Goal: Information Seeking & Learning: Check status

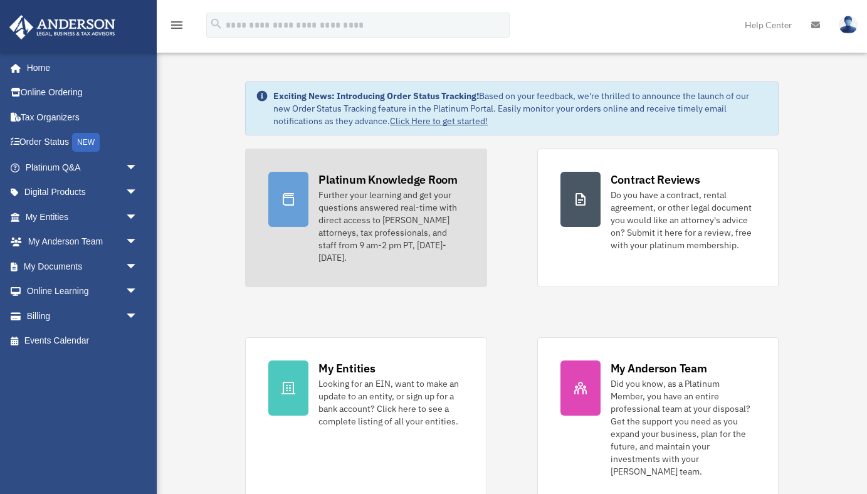
click at [383, 185] on div "Platinum Knowledge Room" at bounding box center [387, 180] width 139 height 16
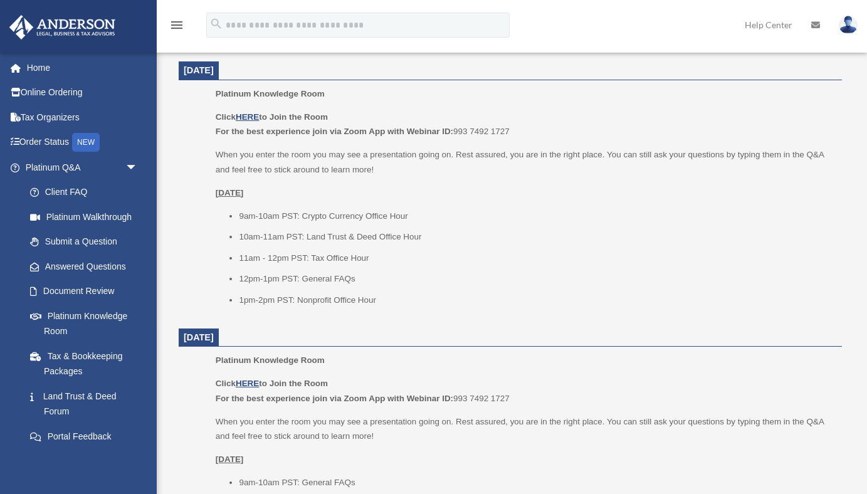
scroll to position [519, 0]
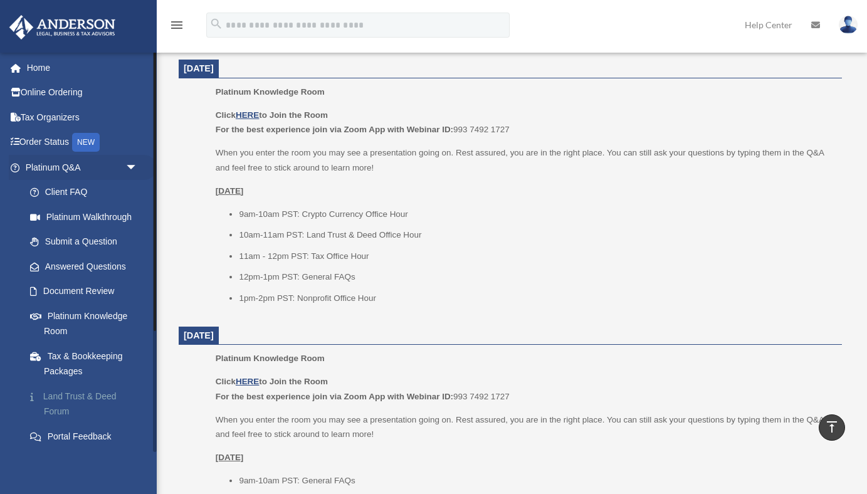
click at [81, 399] on link "Land Trust & Deed Forum" at bounding box center [87, 403] width 139 height 40
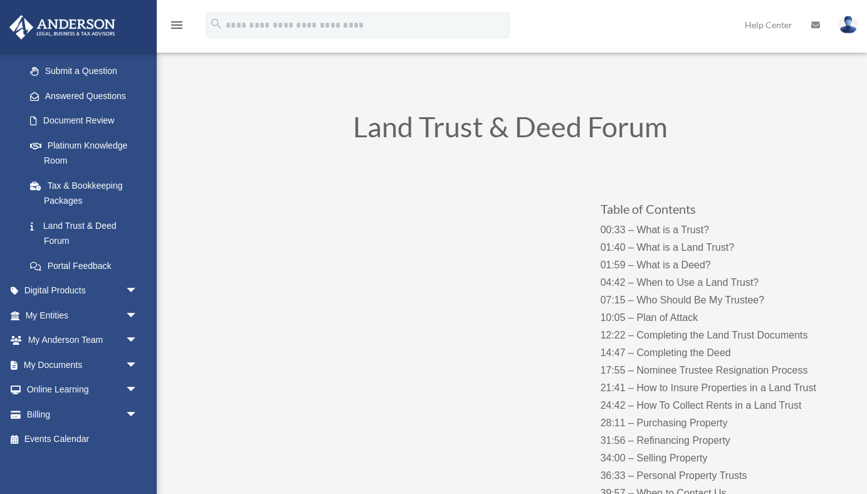
scroll to position [173, 0]
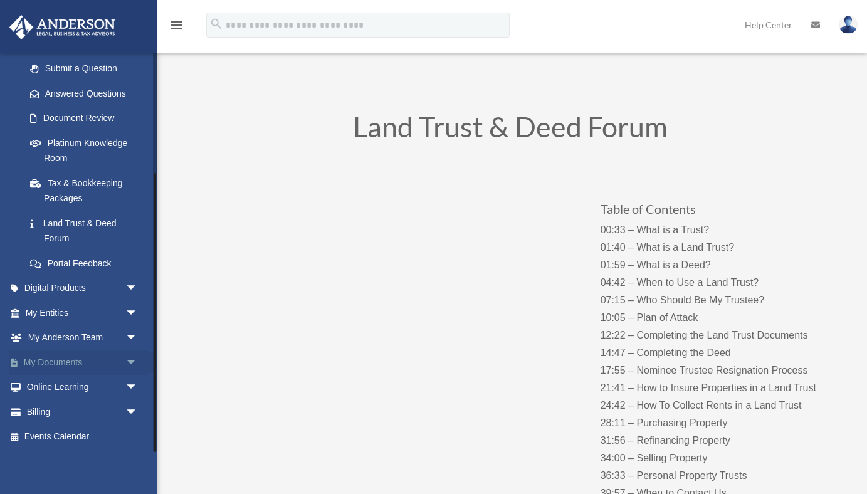
click at [67, 365] on link "My Documents arrow_drop_down" at bounding box center [83, 362] width 148 height 25
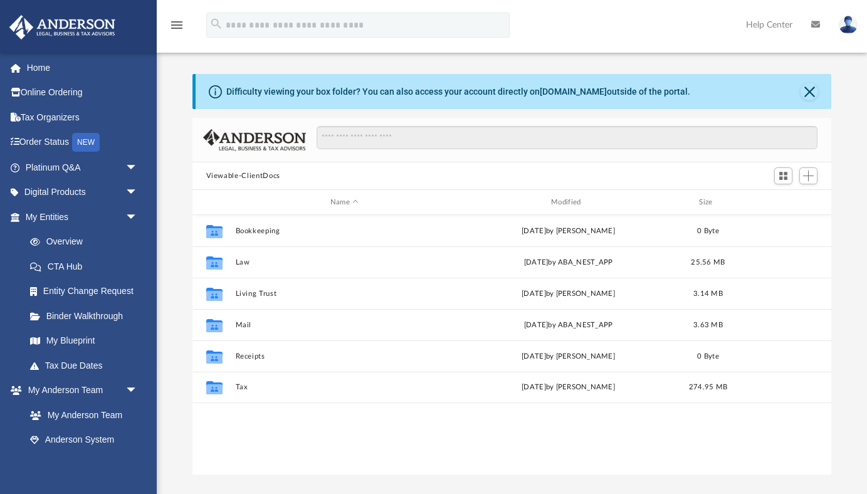
scroll to position [284, 639]
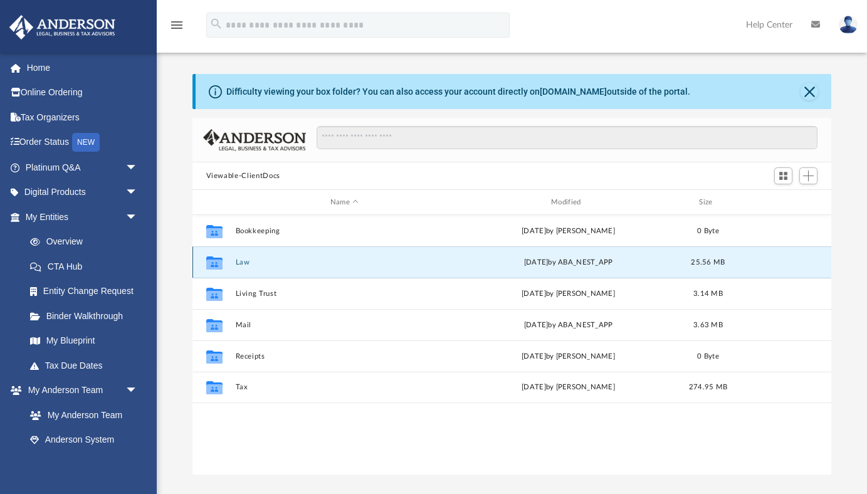
click at [241, 262] on button "Law" at bounding box center [344, 262] width 218 height 8
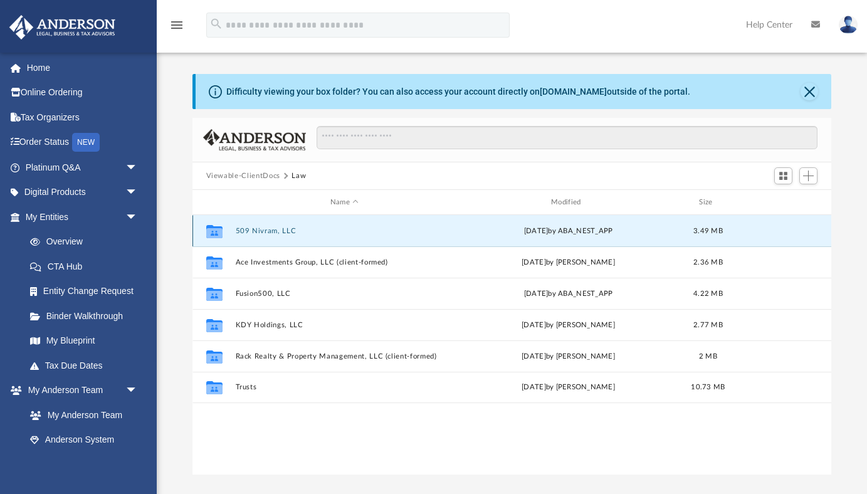
click at [271, 229] on button "509 Nivram, LLC" at bounding box center [344, 231] width 218 height 8
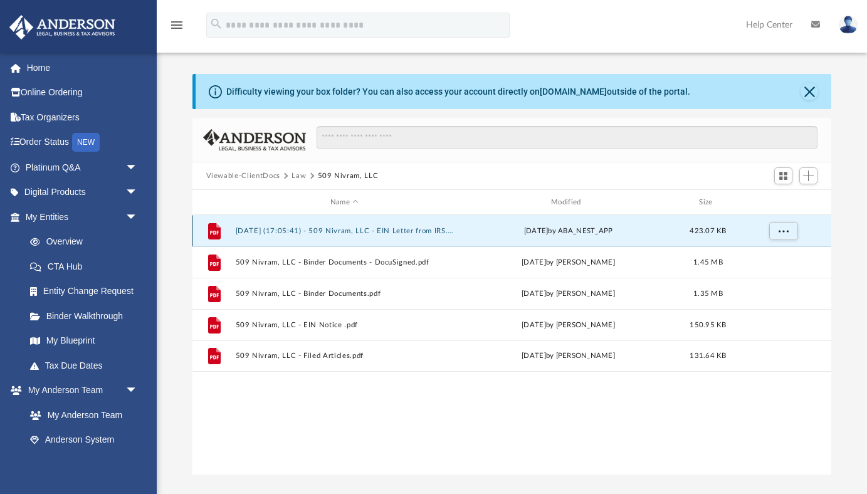
click at [394, 227] on button "[DATE] (17:05:41) - 509 Nivram, LLC - EIN Letter from IRS.pdf" at bounding box center [344, 231] width 218 height 8
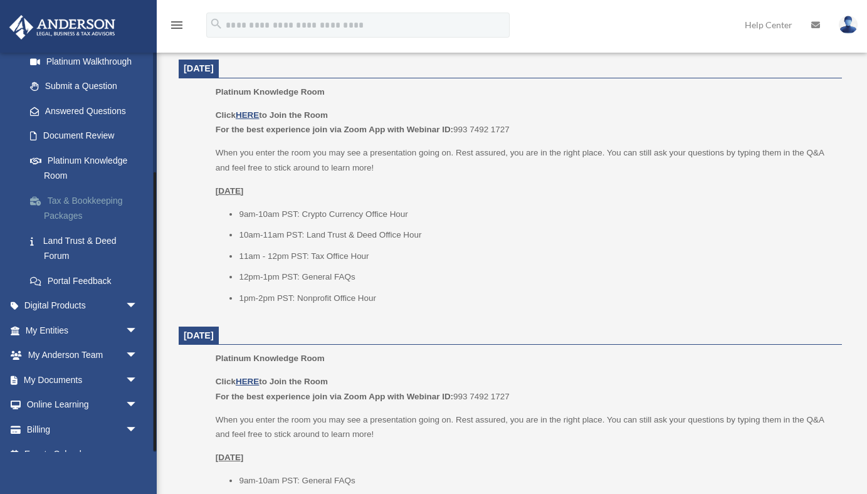
scroll to position [173, 0]
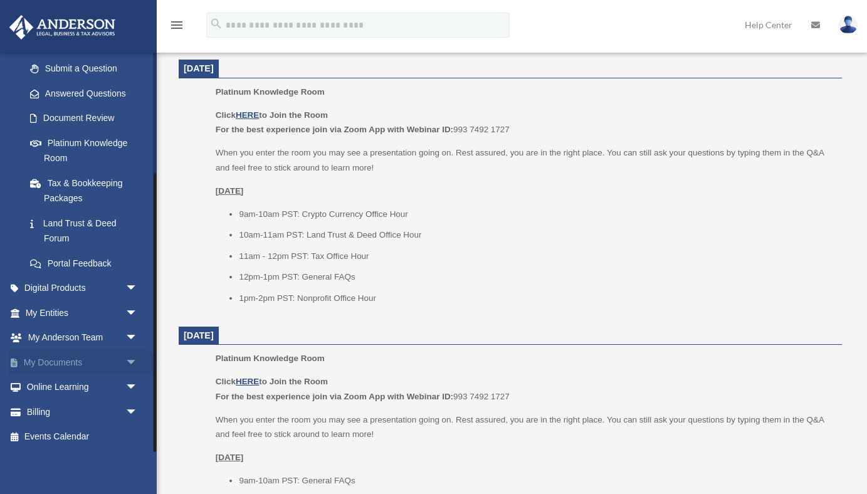
click at [60, 365] on link "My Documents arrow_drop_down" at bounding box center [83, 362] width 148 height 25
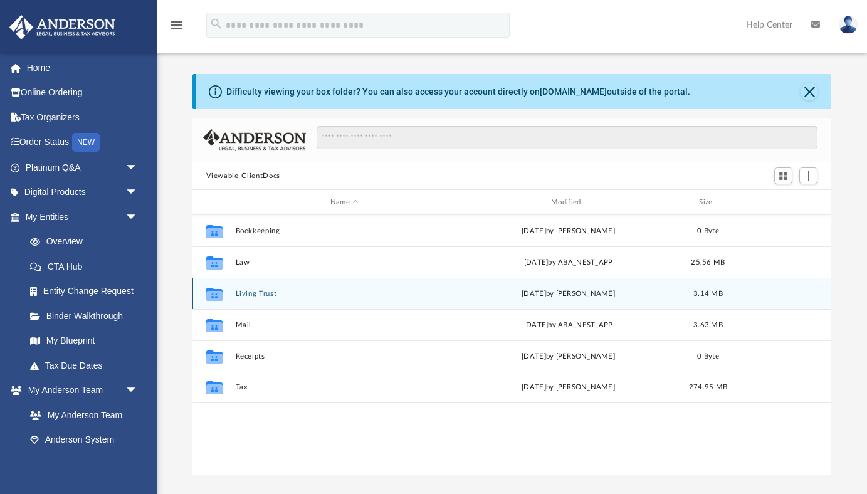
scroll to position [284, 639]
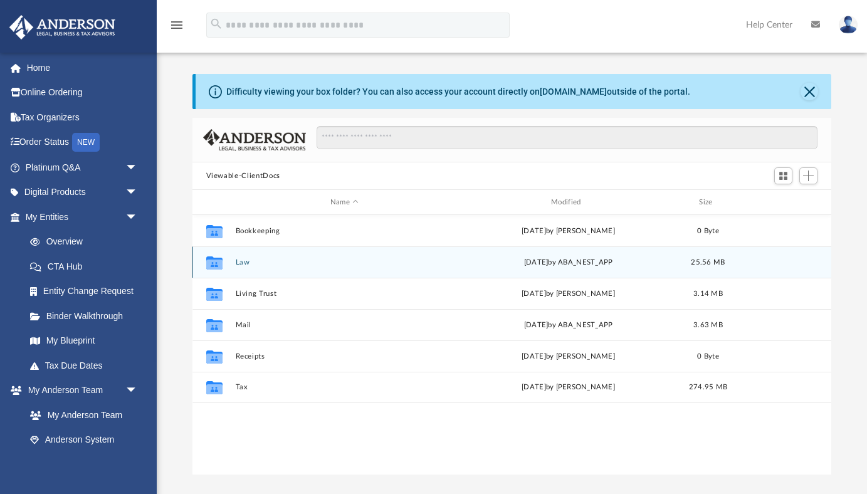
click at [238, 261] on button "Law" at bounding box center [344, 262] width 218 height 8
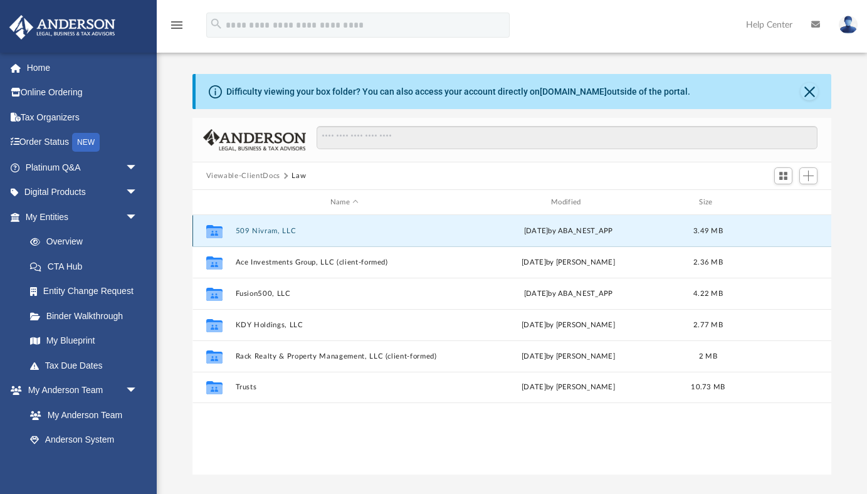
click at [269, 228] on button "509 Nivram, LLC" at bounding box center [344, 231] width 218 height 8
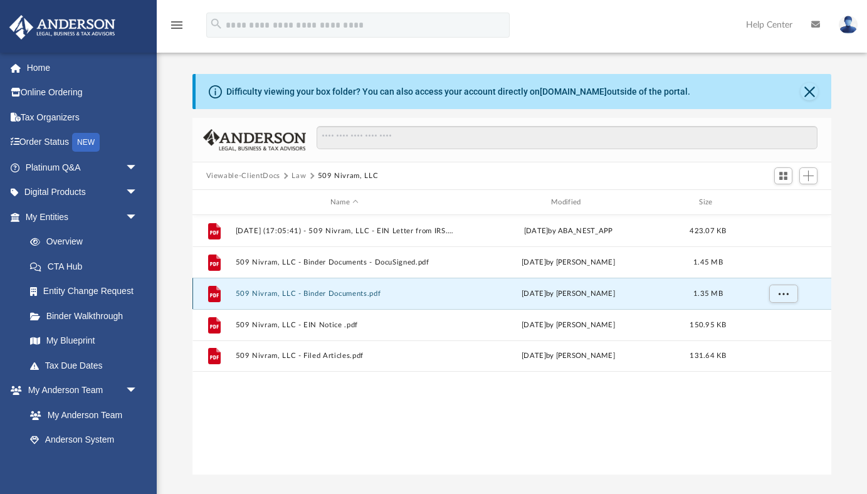
click at [343, 296] on button "509 Nivram, LLC - Binder Documents.pdf" at bounding box center [344, 293] width 218 height 8
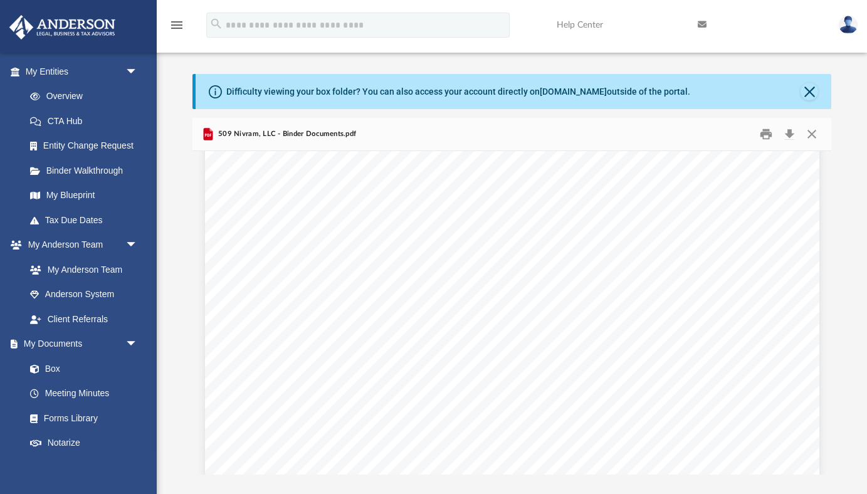
scroll to position [939, 0]
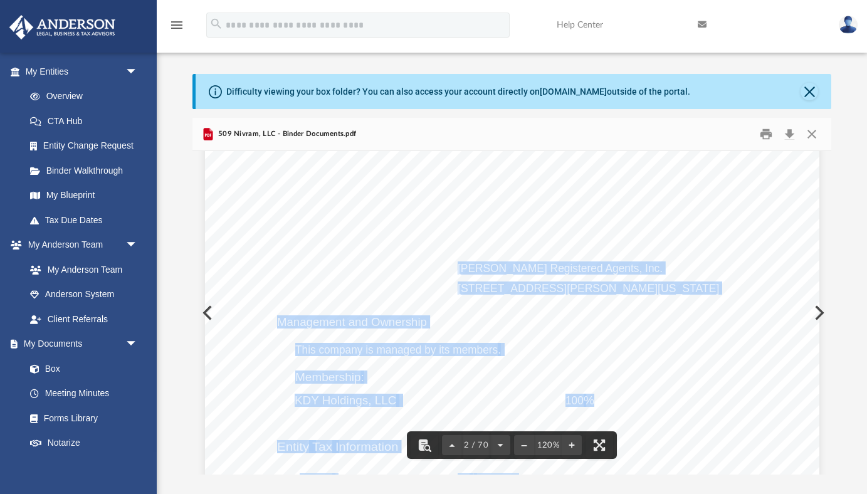
drag, startPoint x: 459, startPoint y: 269, endPoint x: 726, endPoint y: 289, distance: 268.3
click at [726, 289] on div "Overview of 509 Nivram, LLC Entity Formation Information State of Organization …" at bounding box center [512, 432] width 614 height 795
click at [559, 355] on div "Overview of 509 Nivram, LLC Entity Formation Information State of Organization …" at bounding box center [512, 432] width 614 height 795
click at [674, 363] on div "Overview of 509 Nivram, LLC Entity Formation Information State of Organization …" at bounding box center [512, 432] width 614 height 795
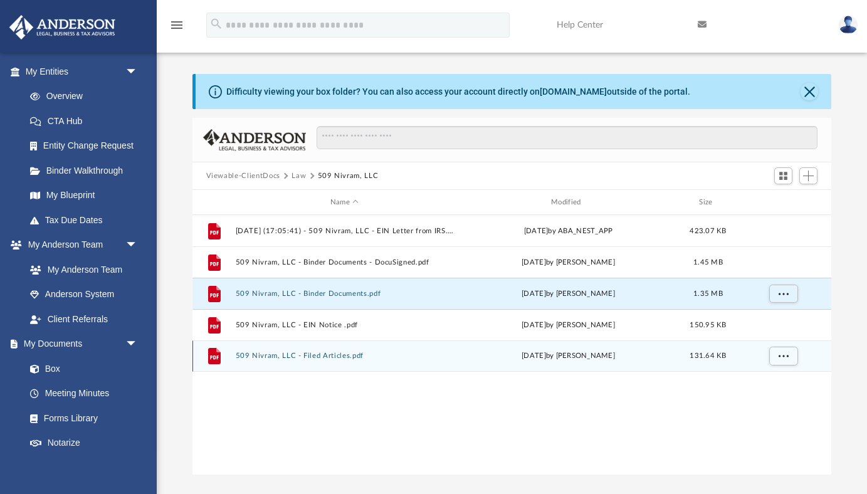
click at [303, 358] on button "509 Nivram, LLC - Filed Articles.pdf" at bounding box center [344, 356] width 218 height 8
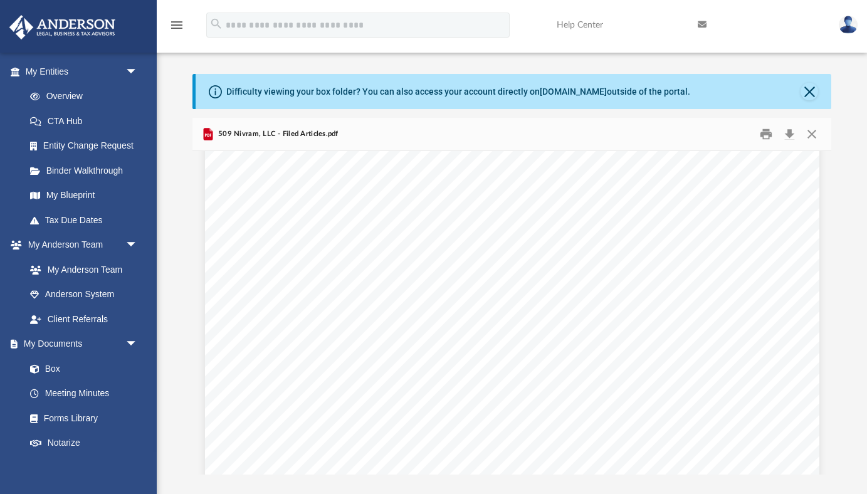
scroll to position [262, 0]
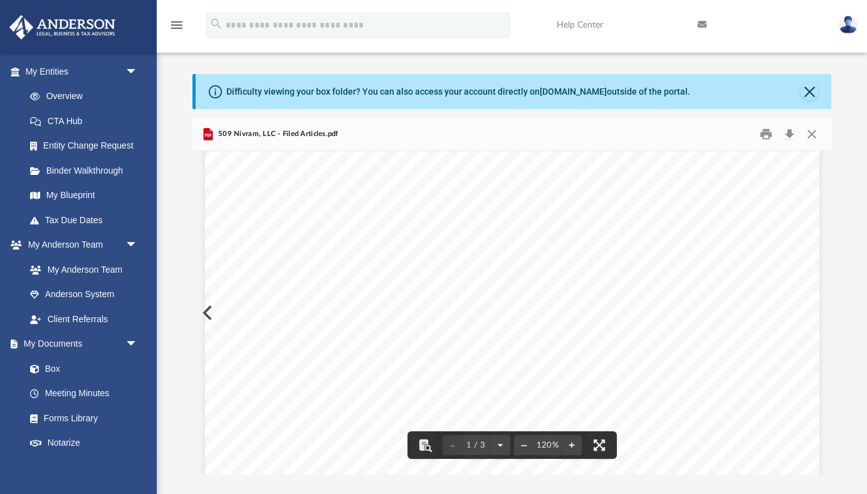
drag, startPoint x: 383, startPoint y: 392, endPoint x: 276, endPoint y: 363, distance: 111.0
click at [276, 363] on div "Page 1" at bounding box center [512, 295] width 614 height 795
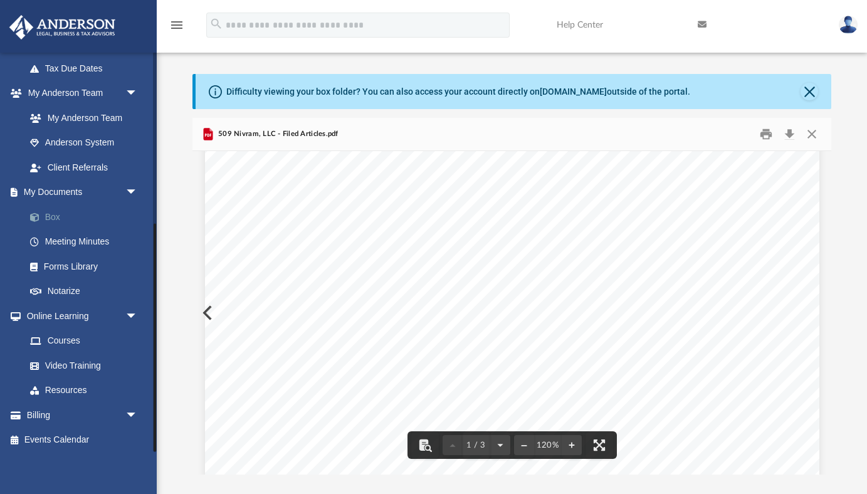
scroll to position [300, 0]
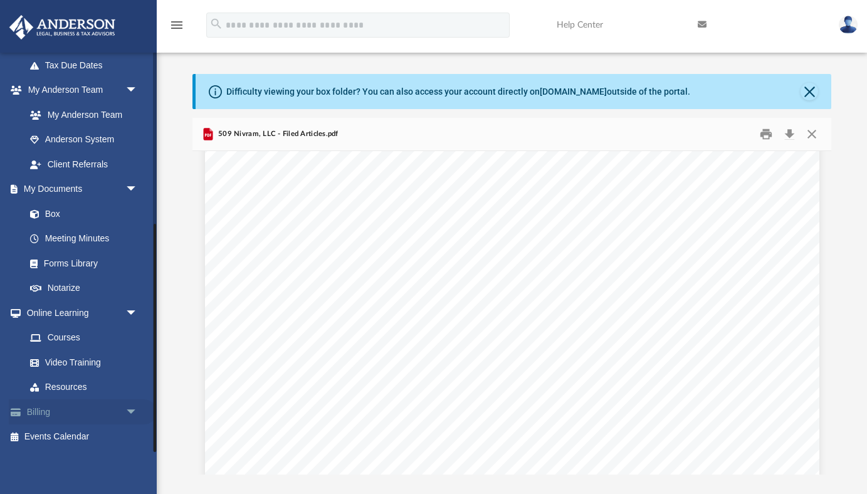
click at [129, 410] on span "arrow_drop_down" at bounding box center [137, 412] width 25 height 26
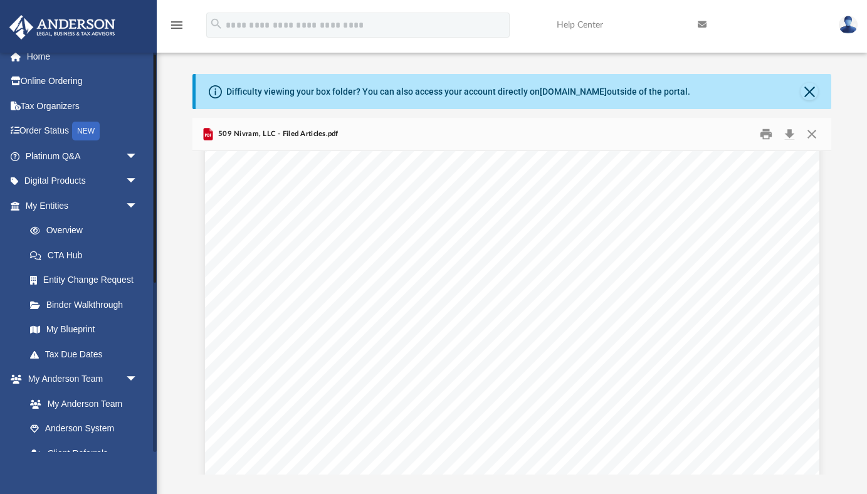
scroll to position [0, 0]
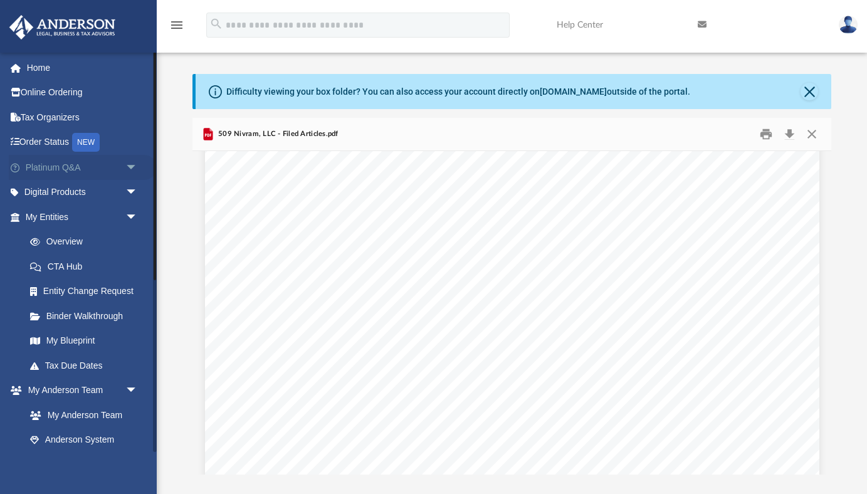
click at [53, 165] on link "Platinum Q&A arrow_drop_down" at bounding box center [83, 167] width 148 height 25
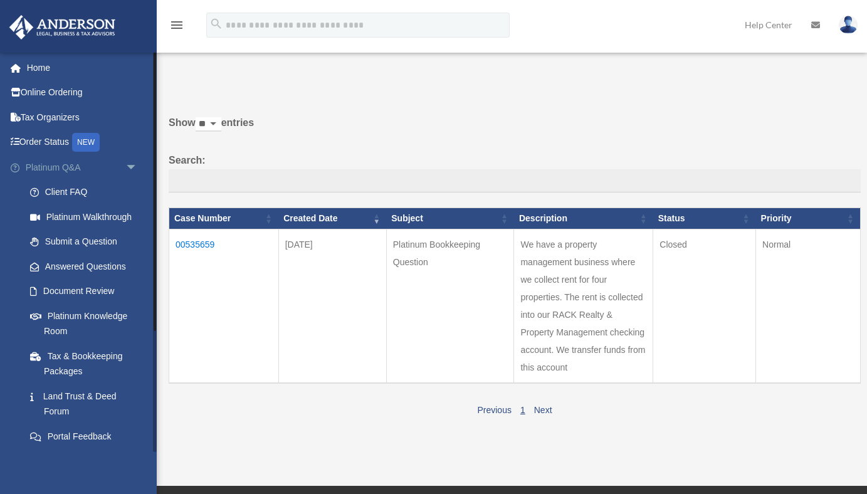
click at [136, 164] on span "arrow_drop_down" at bounding box center [137, 168] width 25 height 26
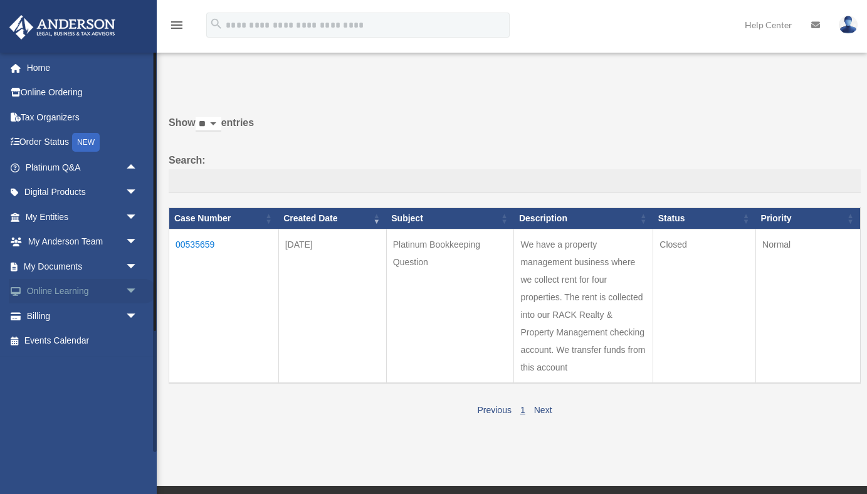
click at [130, 290] on span "arrow_drop_down" at bounding box center [137, 292] width 25 height 26
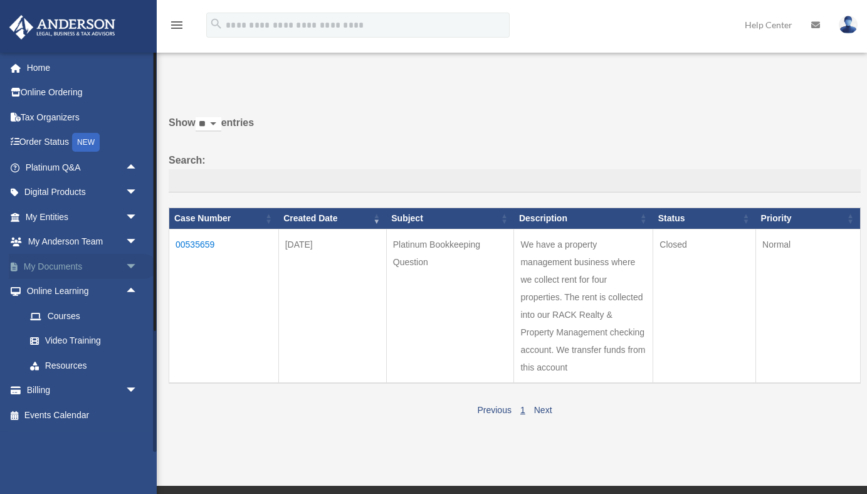
click at [132, 263] on span "arrow_drop_down" at bounding box center [137, 267] width 25 height 26
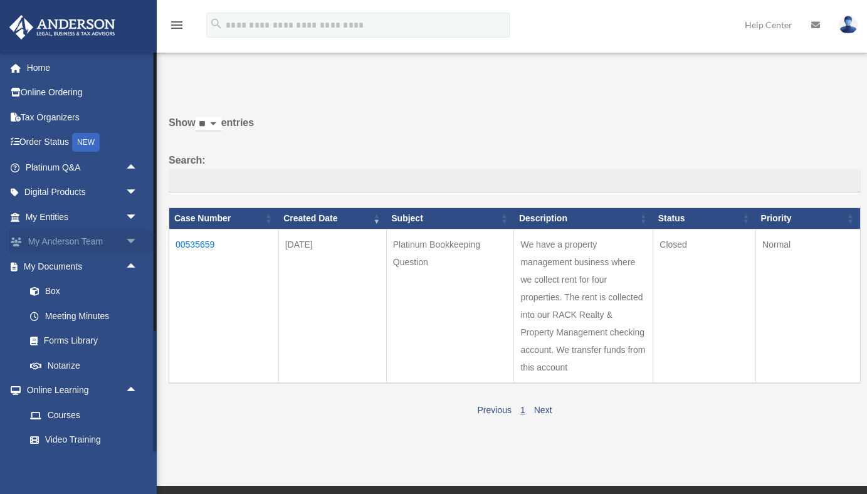
click at [133, 240] on span "arrow_drop_down" at bounding box center [137, 242] width 25 height 26
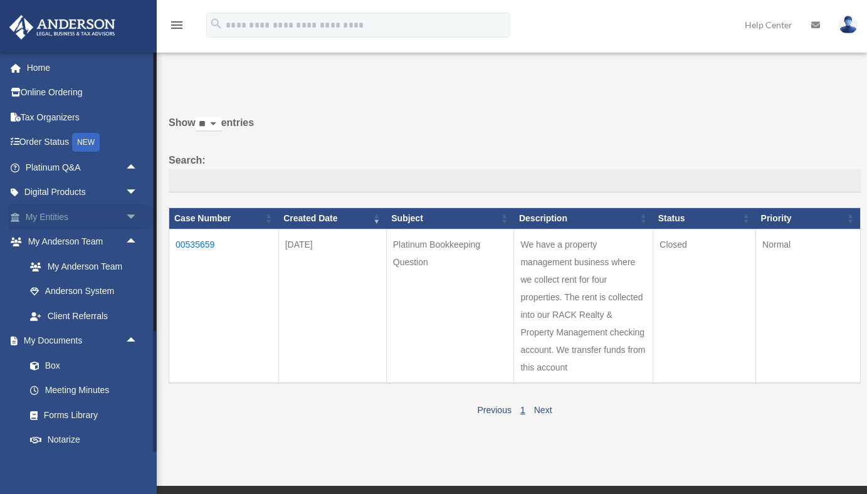
click at [133, 215] on span "arrow_drop_down" at bounding box center [137, 217] width 25 height 26
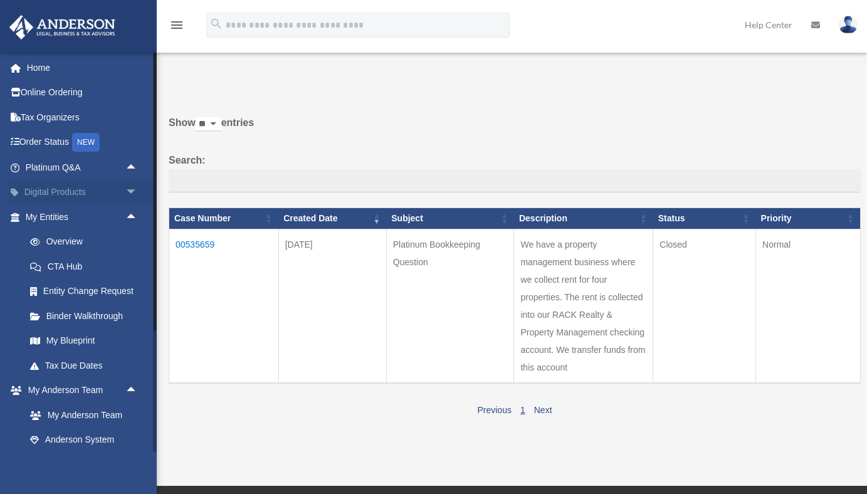
click at [130, 189] on span "arrow_drop_down" at bounding box center [137, 193] width 25 height 26
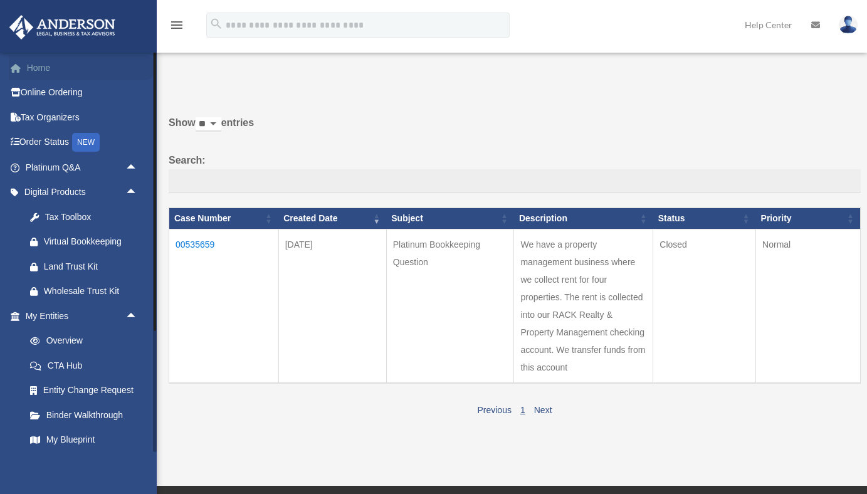
click at [48, 65] on link "Home" at bounding box center [83, 67] width 148 height 25
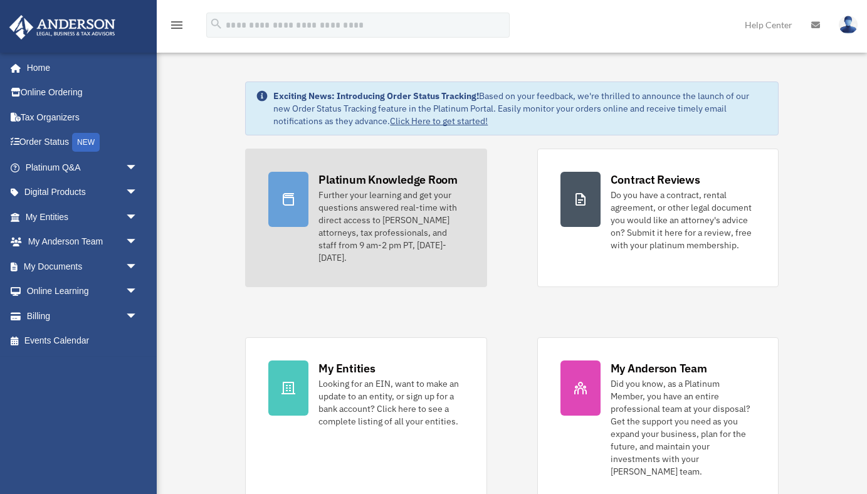
click at [394, 221] on div "Further your learning and get your questions answered real-time with direct acc…" at bounding box center [390, 226] width 145 height 75
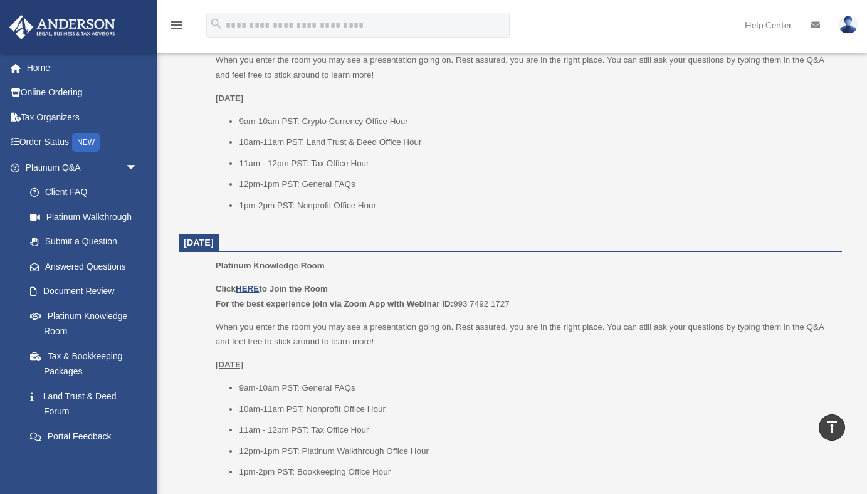
scroll to position [629, 0]
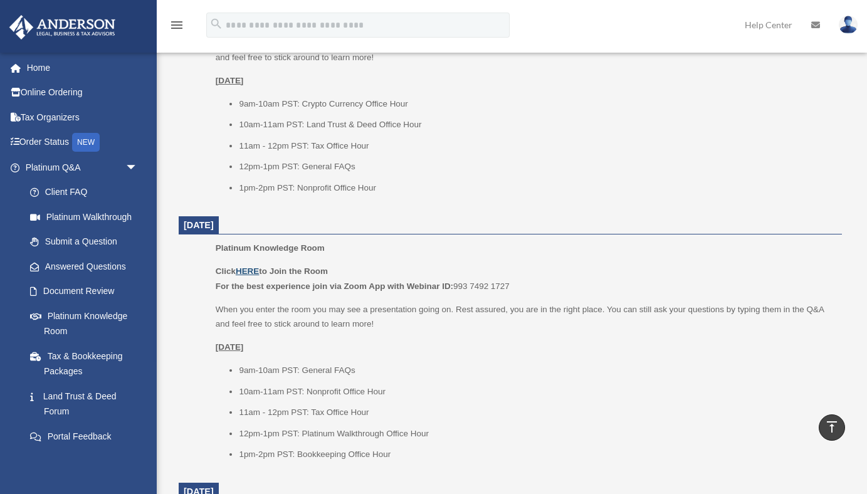
click at [253, 270] on u "HERE" at bounding box center [247, 270] width 23 height 9
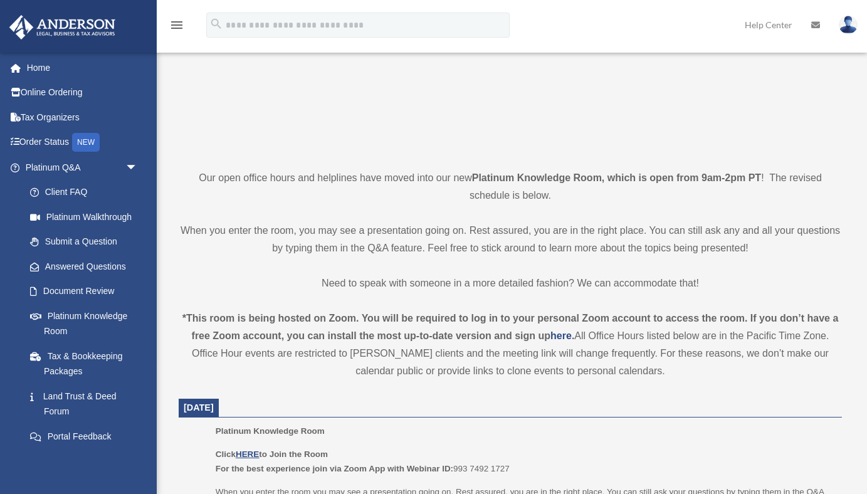
scroll to position [0, 0]
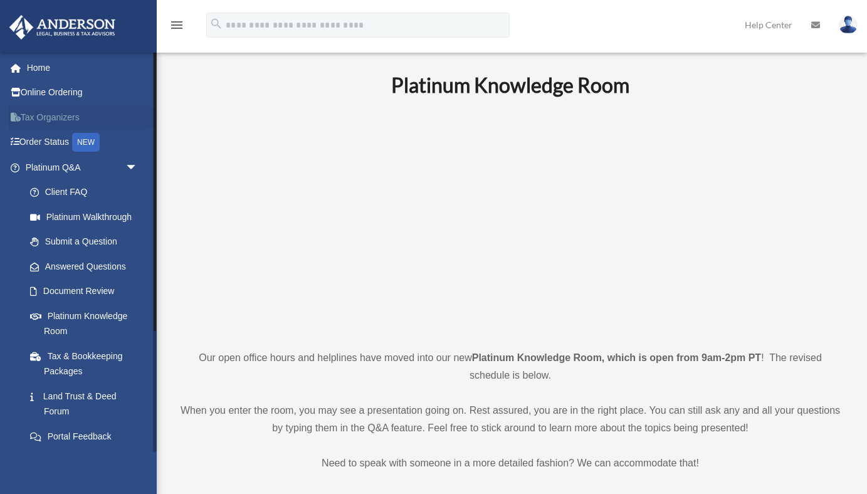
click at [58, 114] on link "Tax Organizers" at bounding box center [83, 117] width 148 height 25
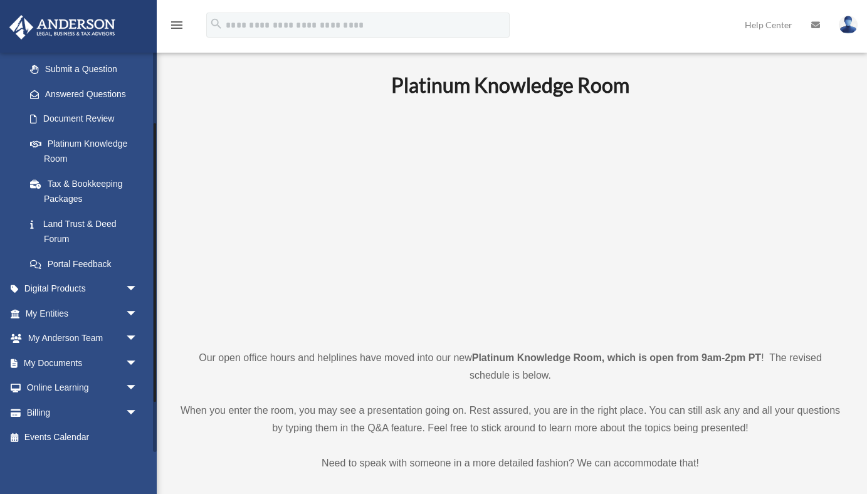
scroll to position [173, 0]
click at [131, 363] on span "arrow_drop_down" at bounding box center [137, 363] width 25 height 26
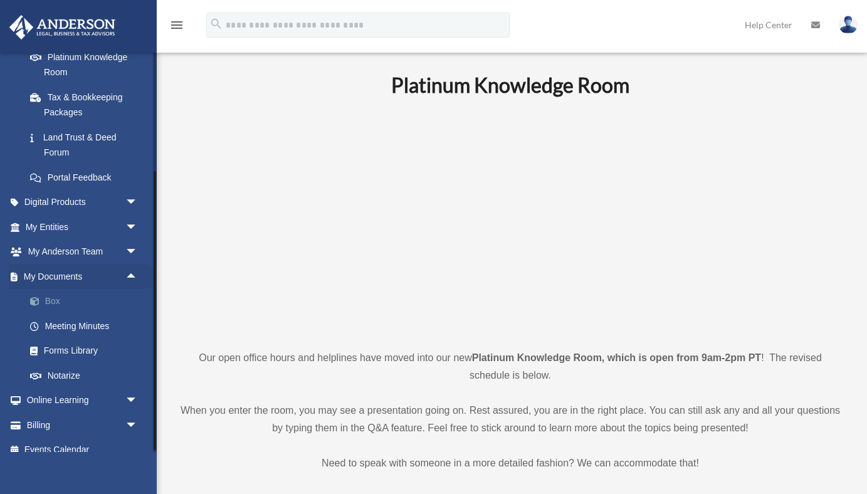
scroll to position [272, 0]
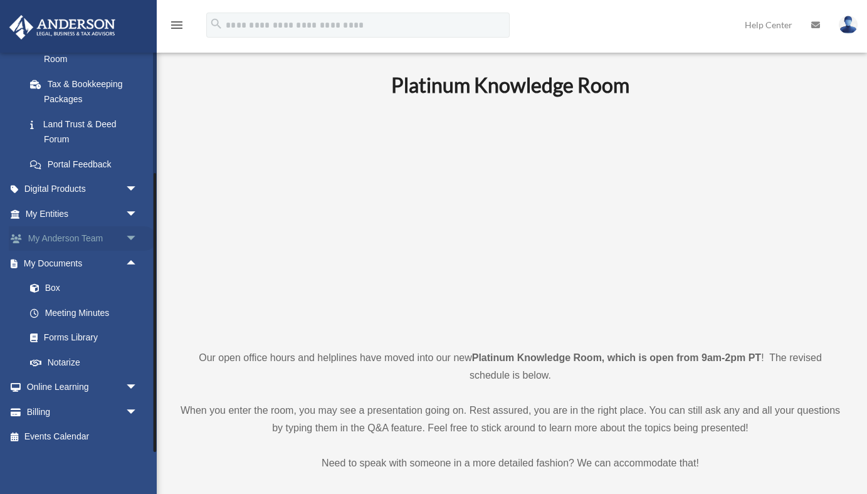
click at [128, 239] on span "arrow_drop_down" at bounding box center [137, 239] width 25 height 26
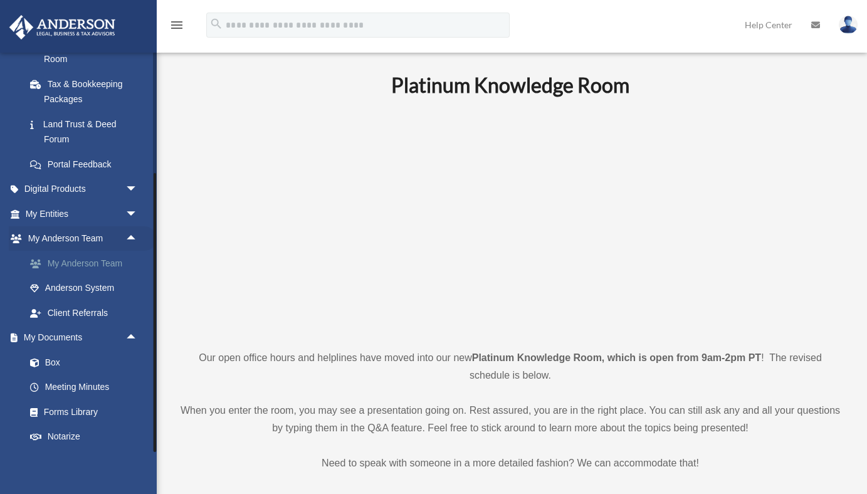
click at [113, 264] on link "My Anderson Team" at bounding box center [87, 263] width 139 height 25
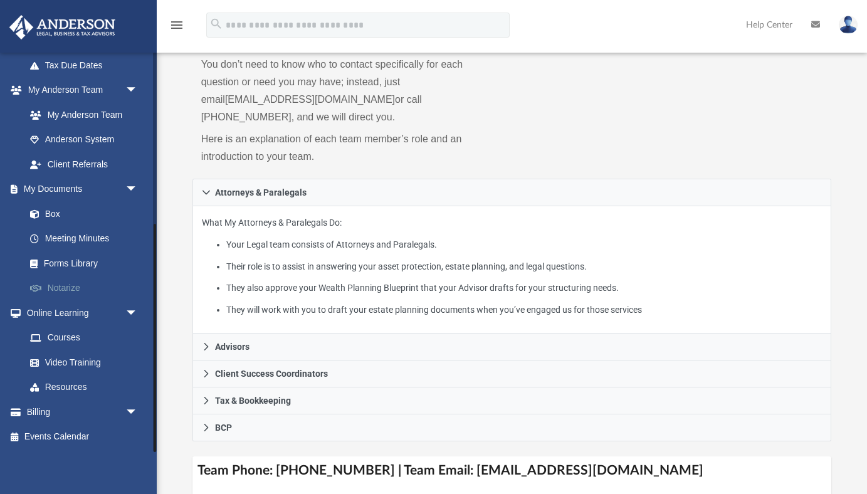
scroll to position [123, 0]
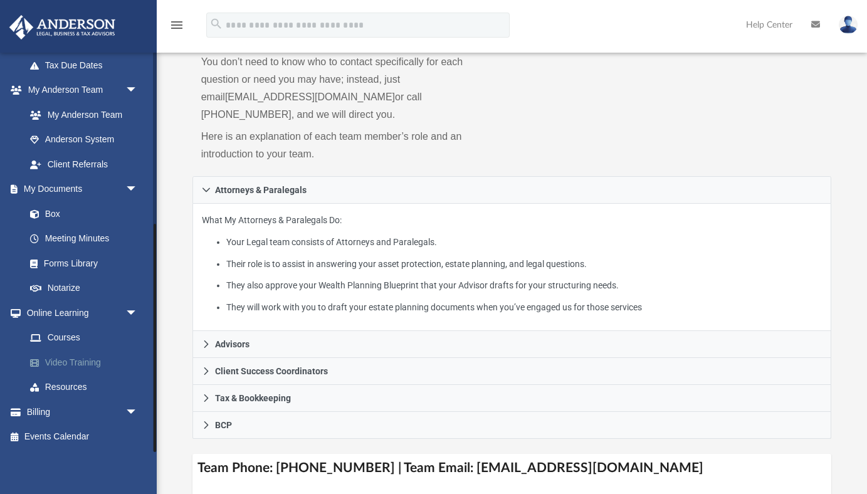
click at [125, 353] on link "Video Training" at bounding box center [87, 362] width 139 height 25
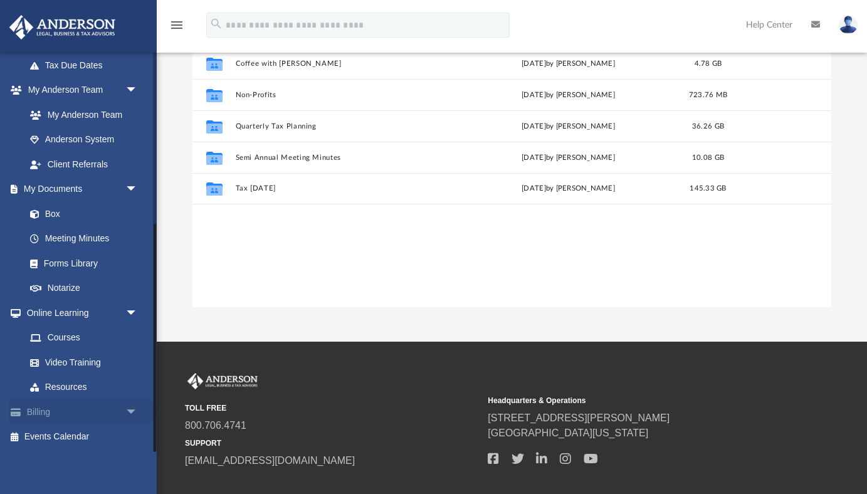
scroll to position [284, 639]
click at [131, 408] on span "arrow_drop_down" at bounding box center [137, 412] width 25 height 26
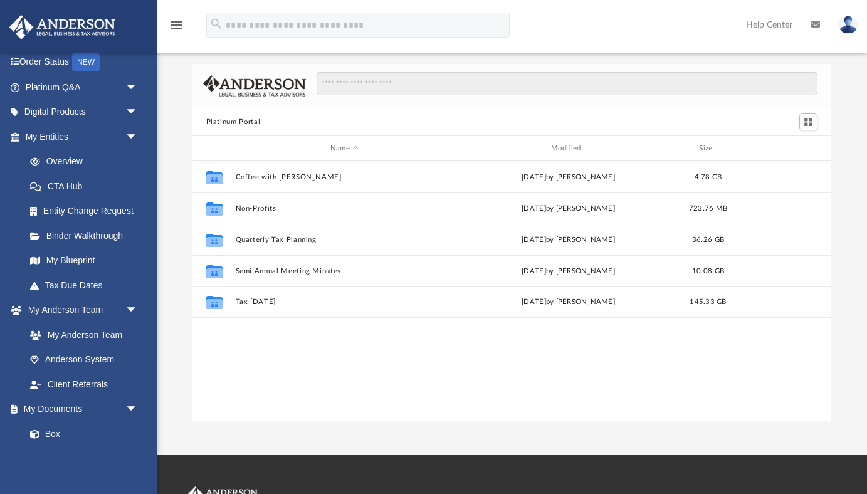
scroll to position [0, 0]
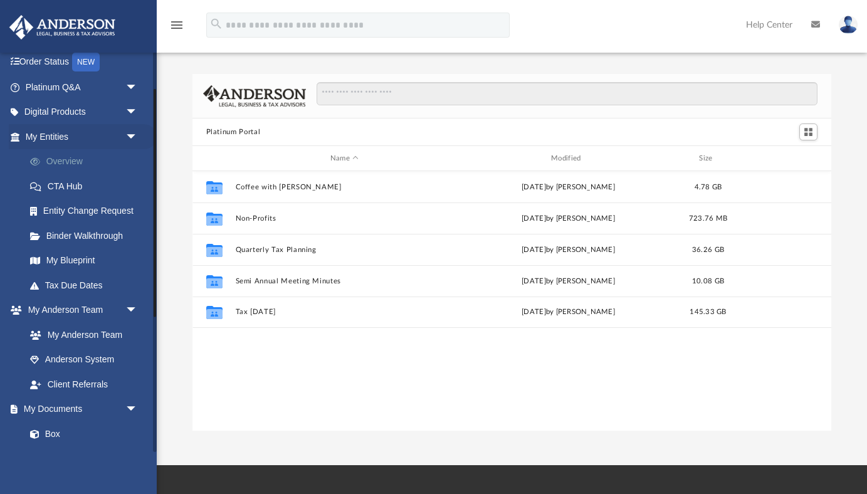
click at [61, 157] on link "Overview" at bounding box center [87, 161] width 139 height 25
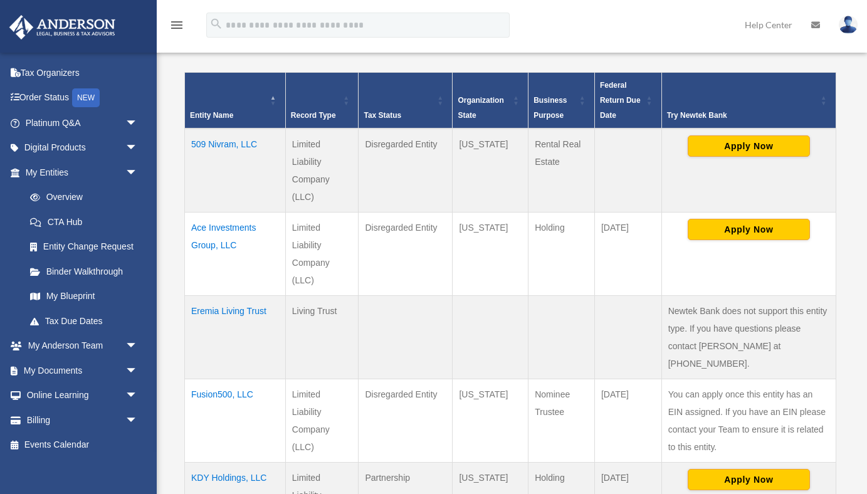
scroll to position [239, 0]
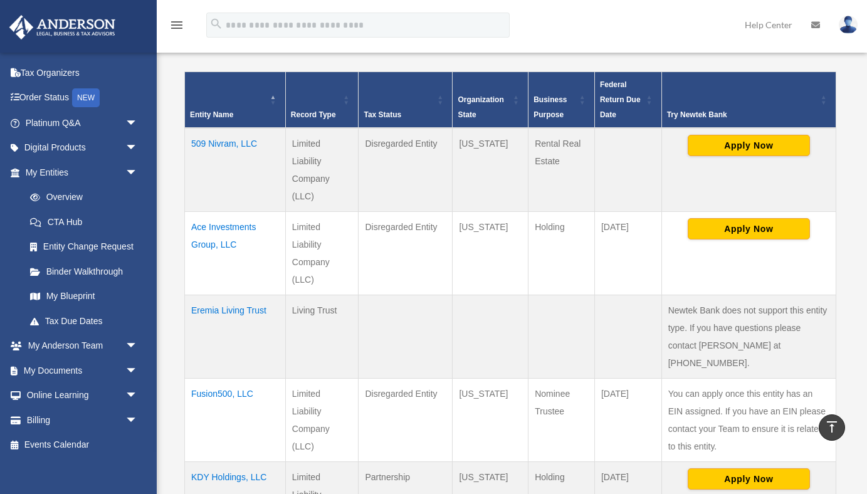
click at [236, 143] on td "509 Nivram, LLC" at bounding box center [235, 170] width 101 height 84
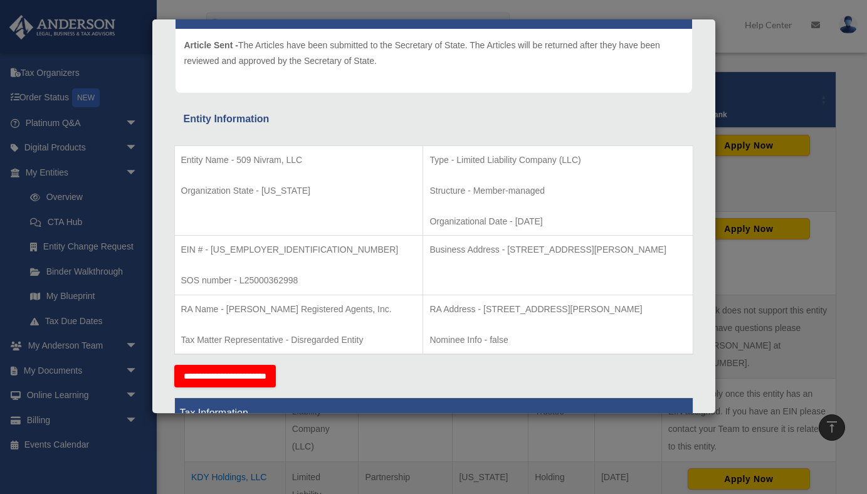
scroll to position [145, 0]
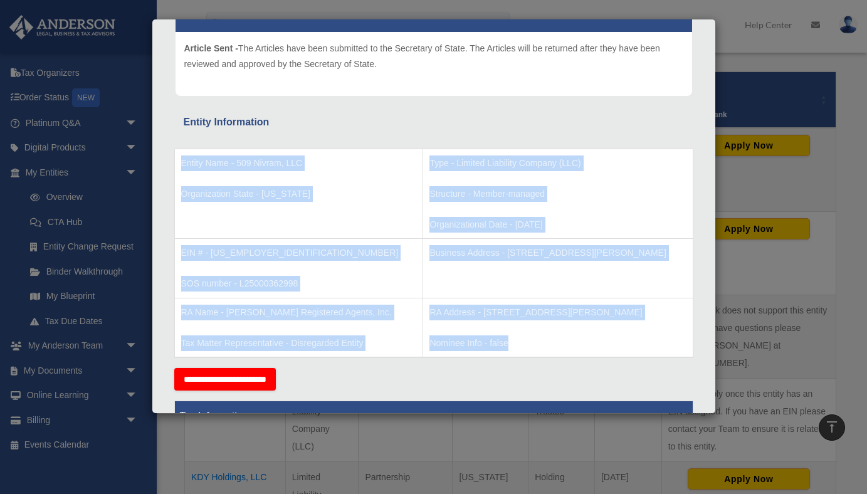
drag, startPoint x: 182, startPoint y: 161, endPoint x: 479, endPoint y: 346, distance: 349.8
click at [479, 346] on tbody "Entity Name - 509 Nivram, LLC Organization State - [US_STATE] Type - Limited Li…" at bounding box center [433, 253] width 518 height 209
copy tbody "Entity Name - 509 Nivram, LLC Organization State - [US_STATE] Type - Limited Li…"
